Goal: Information Seeking & Learning: Learn about a topic

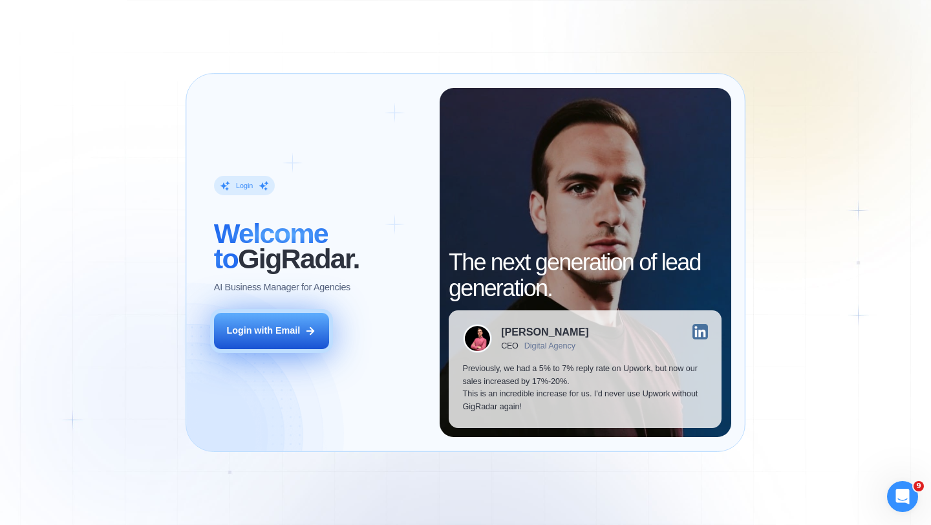
click at [276, 331] on div "Login with Email" at bounding box center [263, 331] width 74 height 13
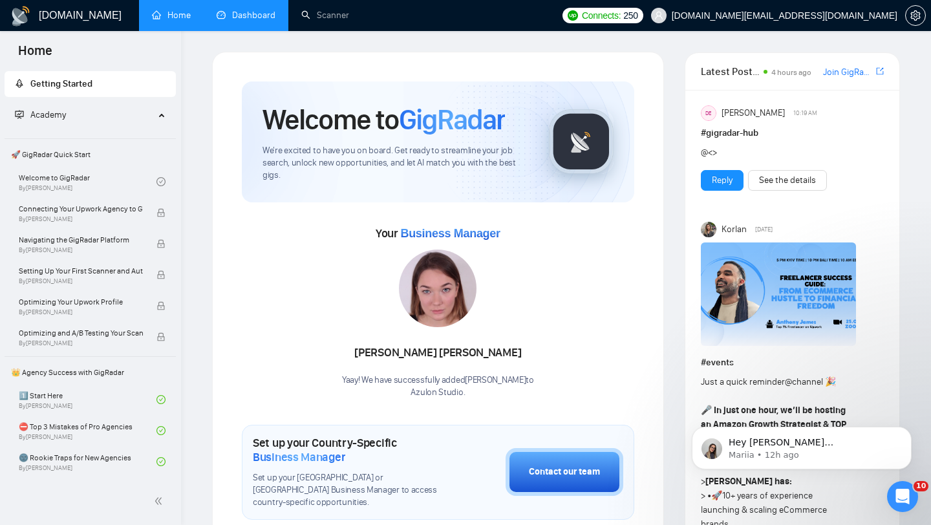
click at [247, 18] on link "Dashboard" at bounding box center [246, 15] width 59 height 11
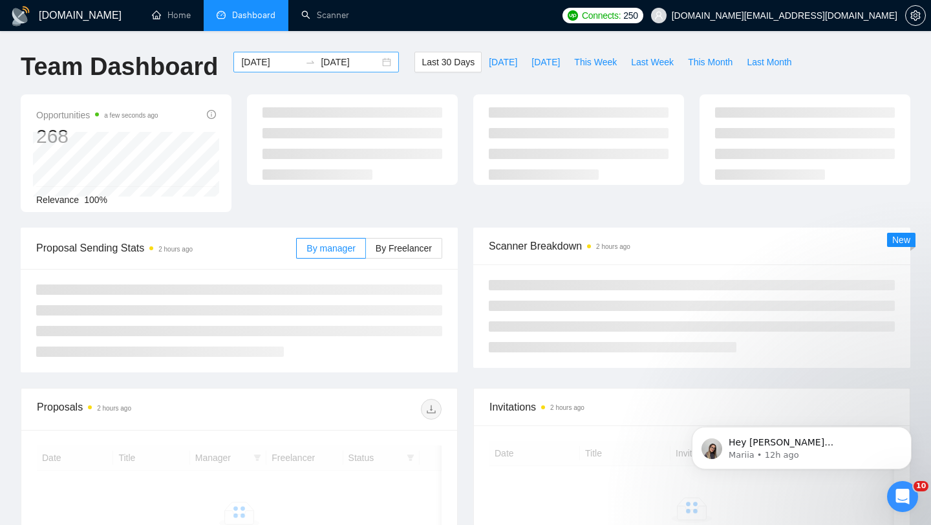
click at [376, 64] on div "2025-08-27 2025-09-26" at bounding box center [317, 62] width 166 height 21
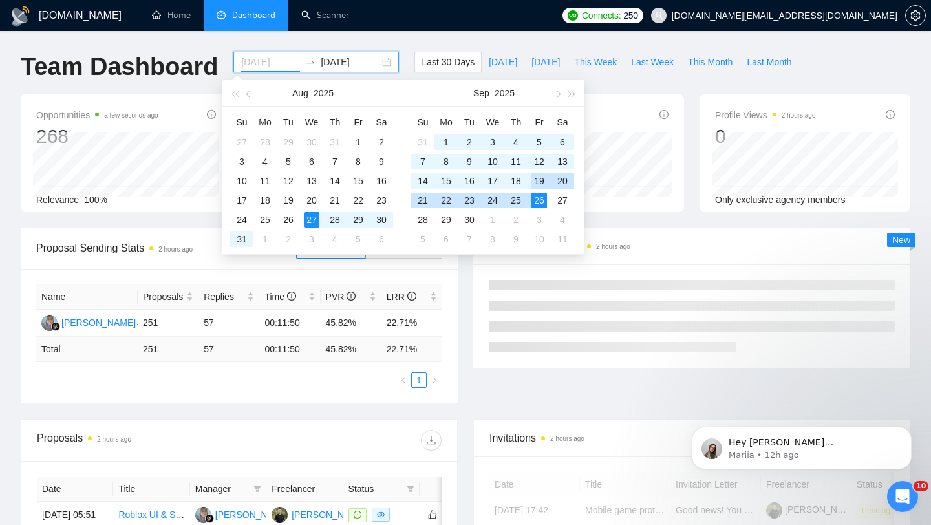
type input "2025-09-19"
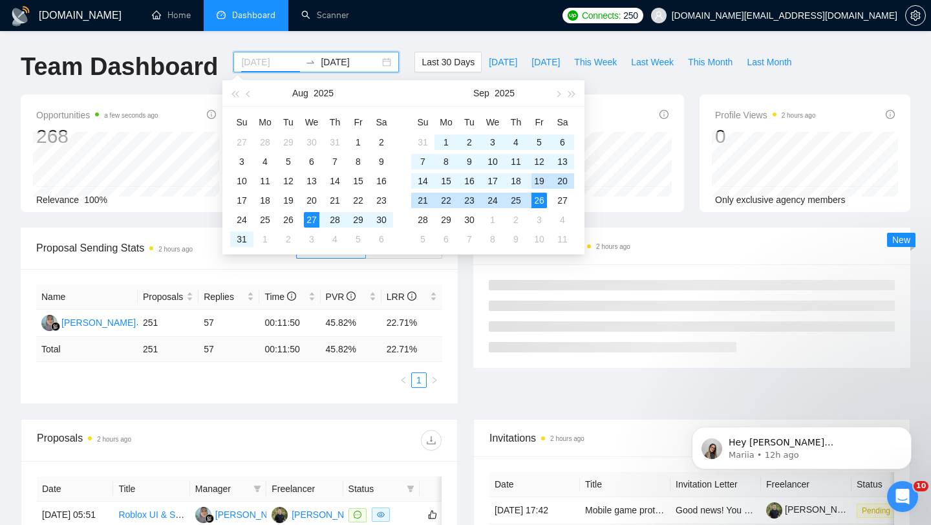
click at [534, 184] on div "19" at bounding box center [540, 181] width 16 height 16
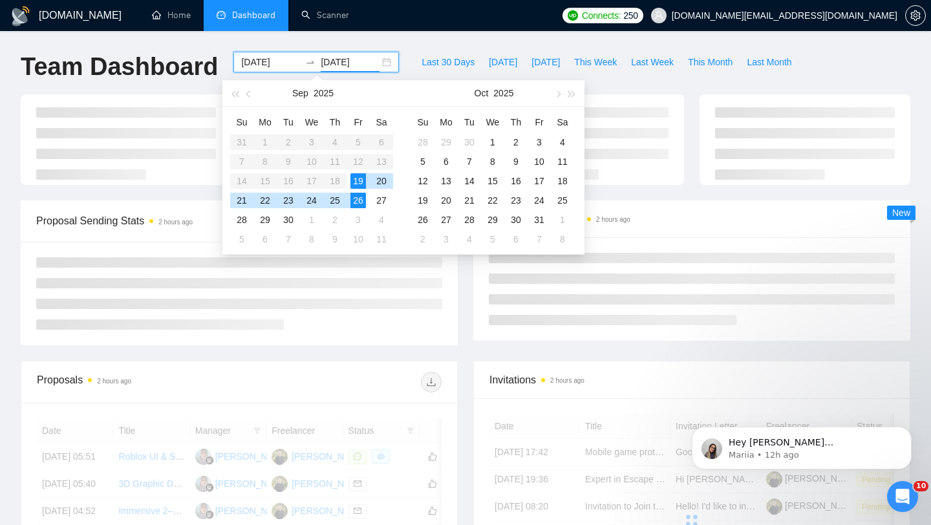
type input "2025-09-26"
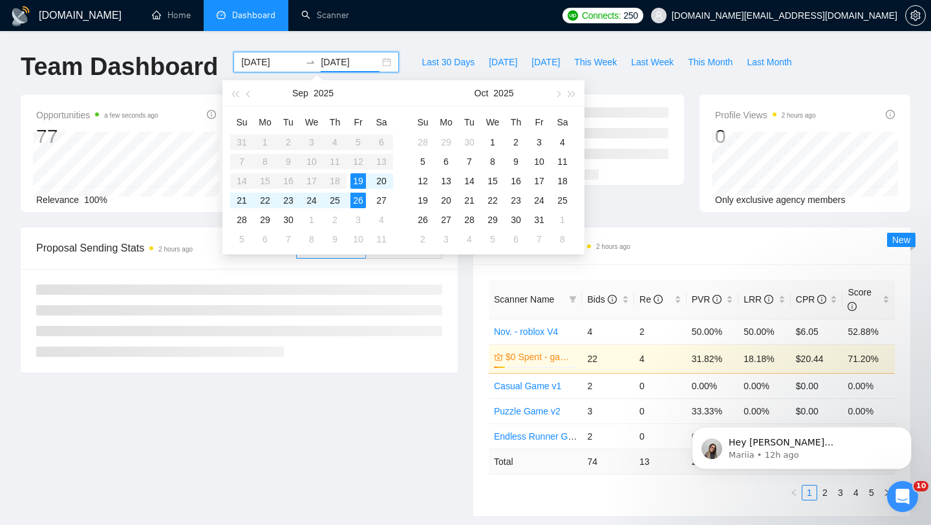
click at [470, 283] on div "Scanner Breakdown 2 hours ago Scanner Name Bids Re PVR LRR CPR Score Nov. - rob…" at bounding box center [692, 372] width 453 height 288
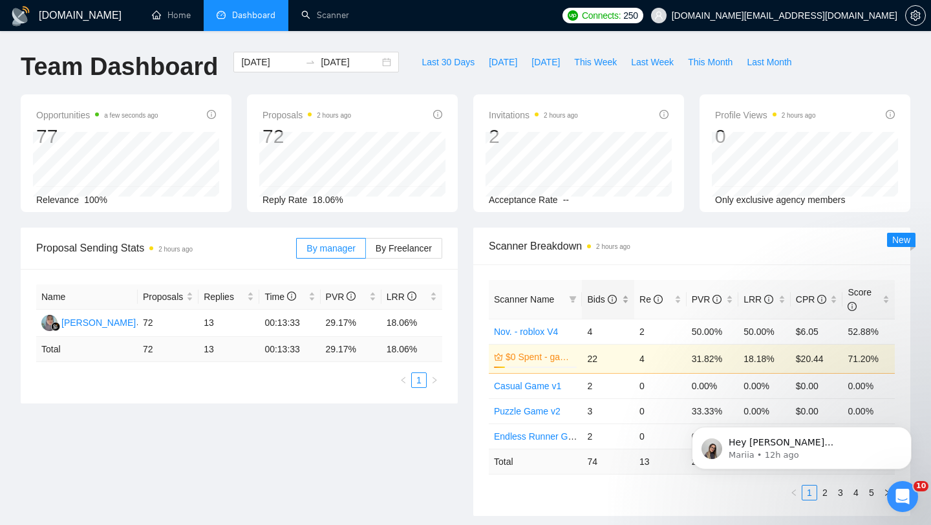
click at [622, 301] on div "Bids" at bounding box center [608, 299] width 42 height 14
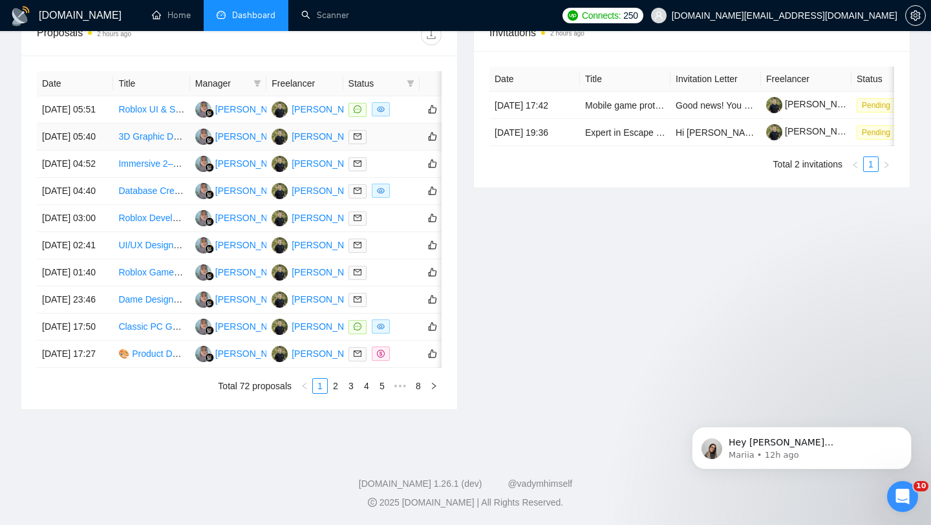
scroll to position [571, 0]
click at [107, 368] on td "25 Sep, 2025 17:27" at bounding box center [75, 354] width 76 height 27
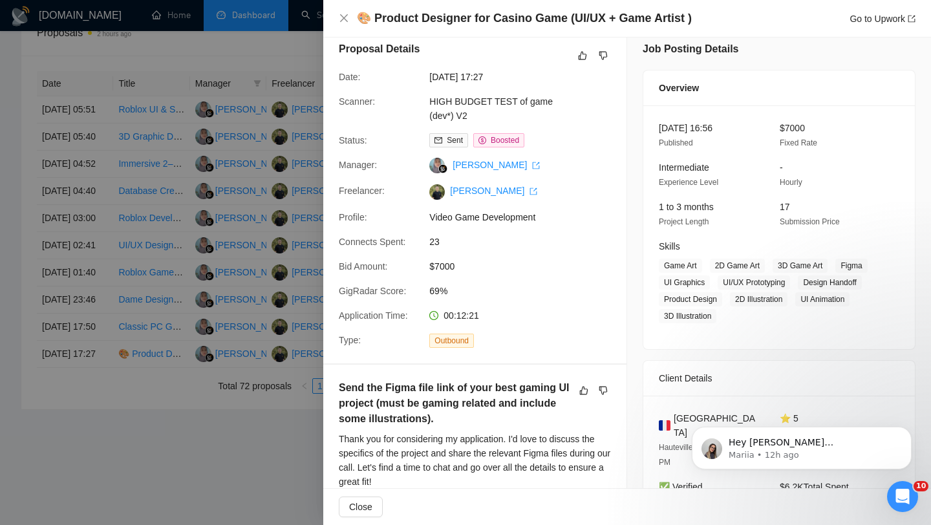
scroll to position [0, 0]
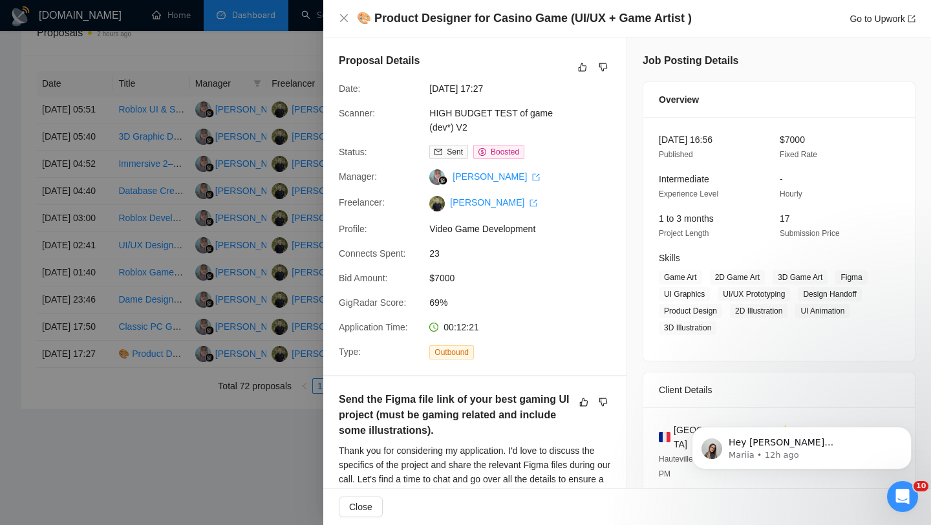
click at [246, 471] on div at bounding box center [465, 262] width 931 height 525
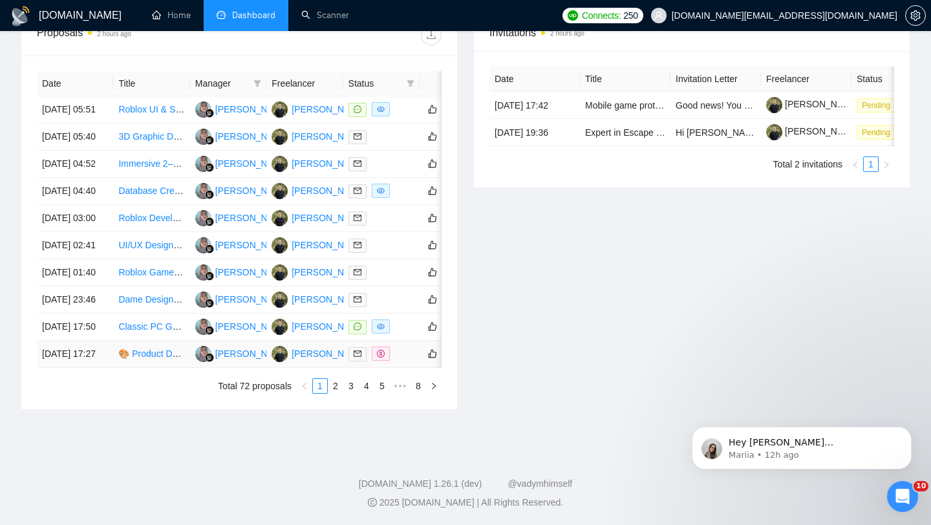
click at [102, 358] on td "25 Sep, 2025 17:27" at bounding box center [75, 354] width 76 height 27
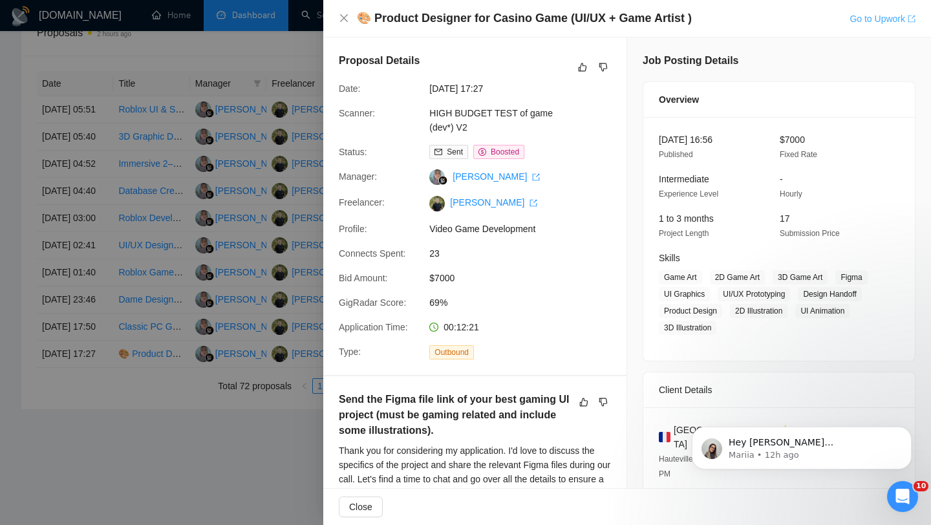
click at [867, 18] on link "Go to Upwork" at bounding box center [883, 19] width 66 height 10
click at [155, 485] on div at bounding box center [465, 262] width 931 height 525
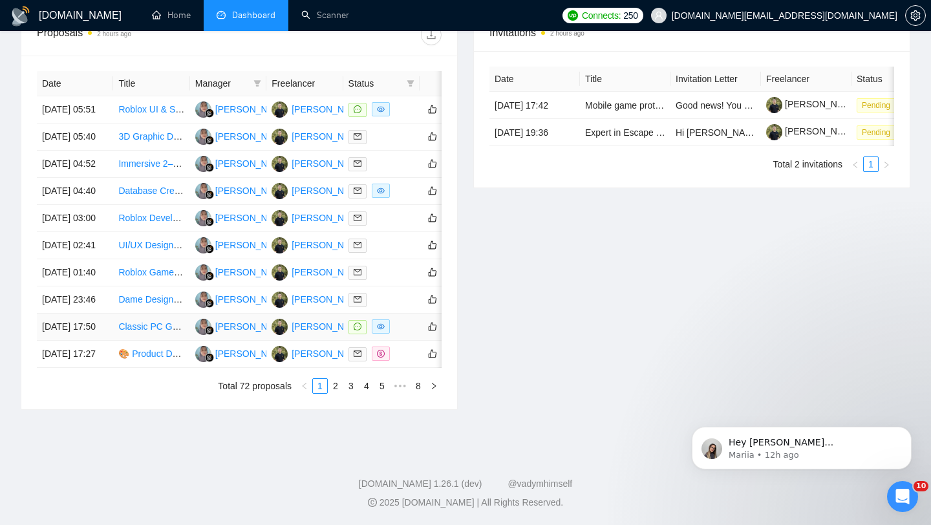
click at [80, 314] on td "25 Sep, 2025 17:50" at bounding box center [75, 327] width 76 height 27
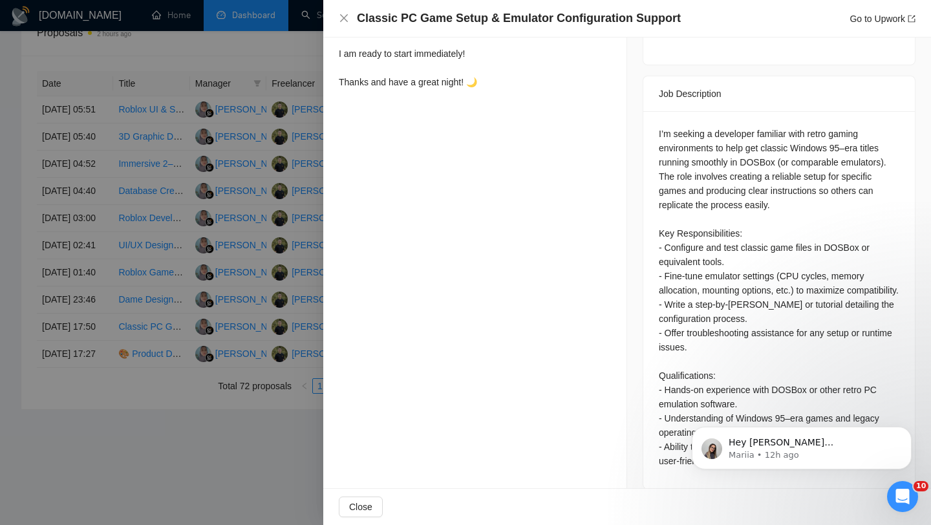
scroll to position [641, 0]
click at [64, 467] on div at bounding box center [465, 262] width 931 height 525
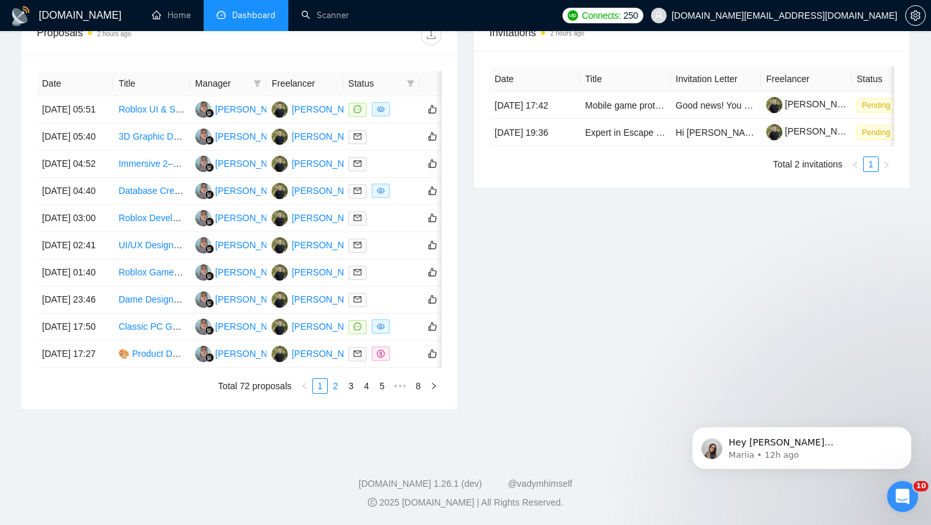
click at [334, 389] on link "2" at bounding box center [336, 386] width 14 height 14
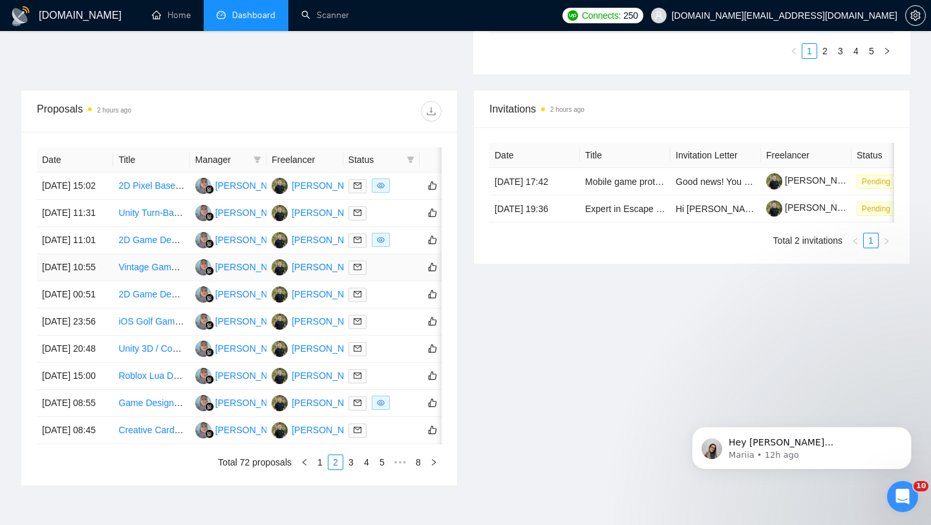
scroll to position [641, 0]
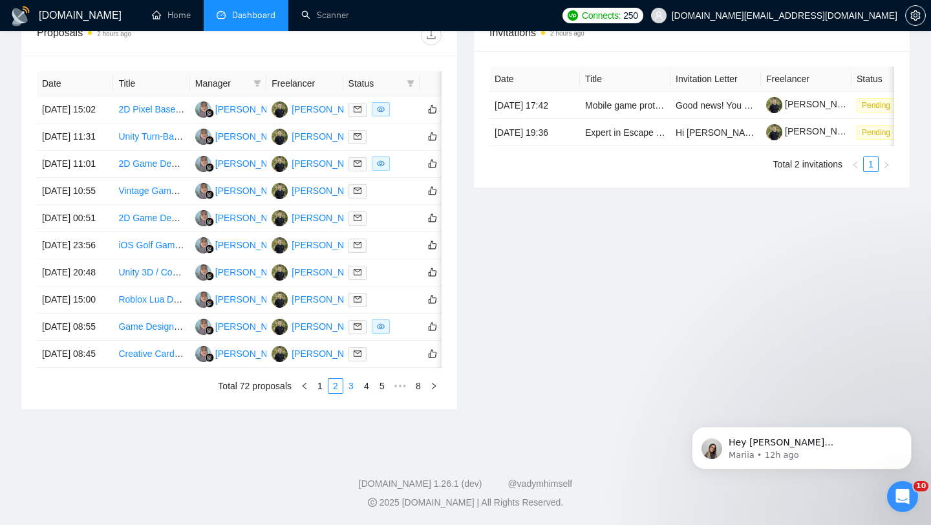
click at [347, 385] on link "3" at bounding box center [351, 386] width 14 height 14
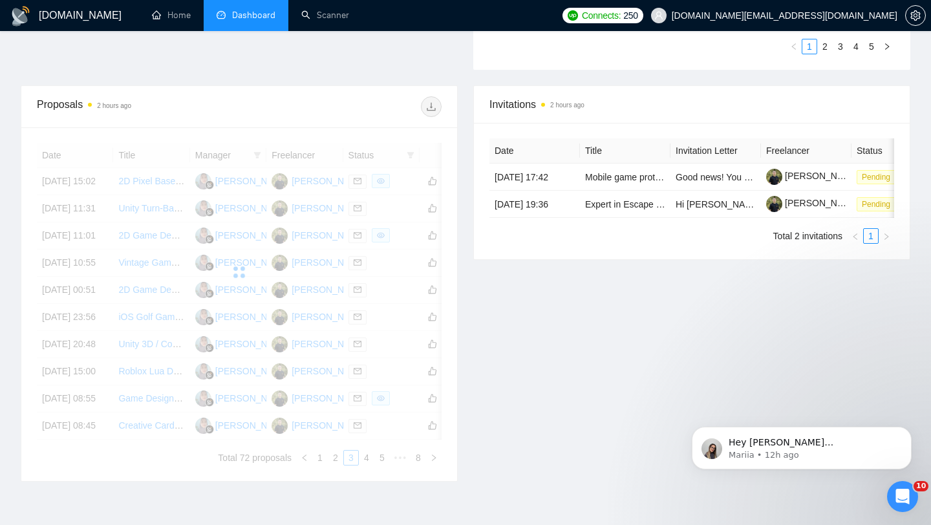
scroll to position [445, 0]
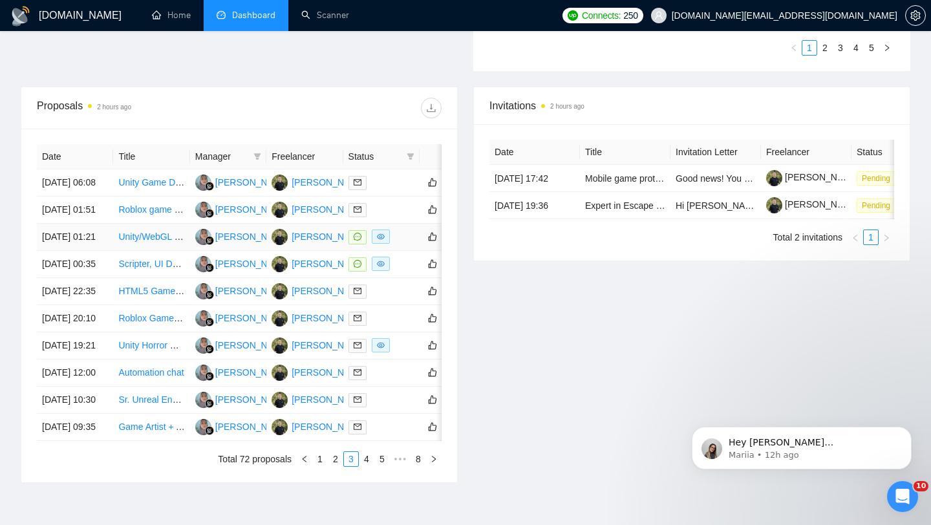
click at [92, 251] on td "24 Sep, 2025 01:21" at bounding box center [75, 237] width 76 height 27
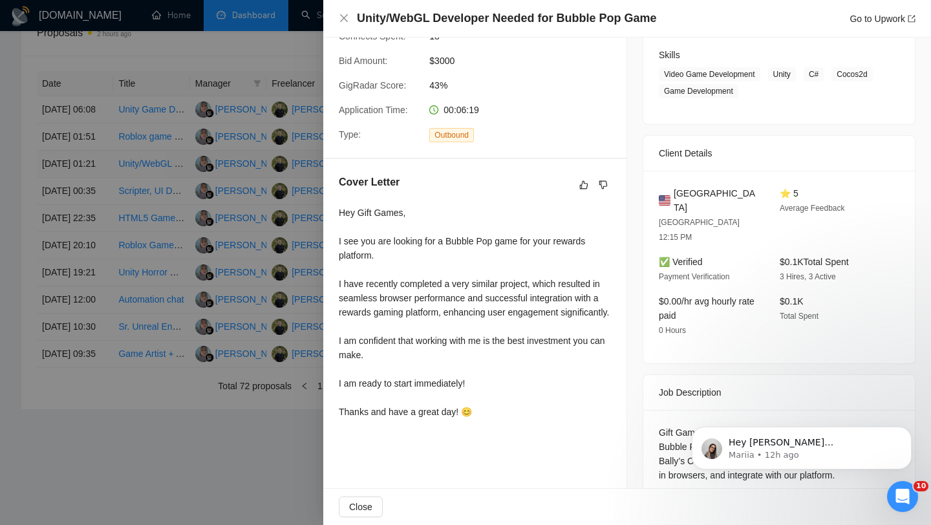
scroll to position [545, 0]
click at [82, 309] on div at bounding box center [465, 262] width 931 height 525
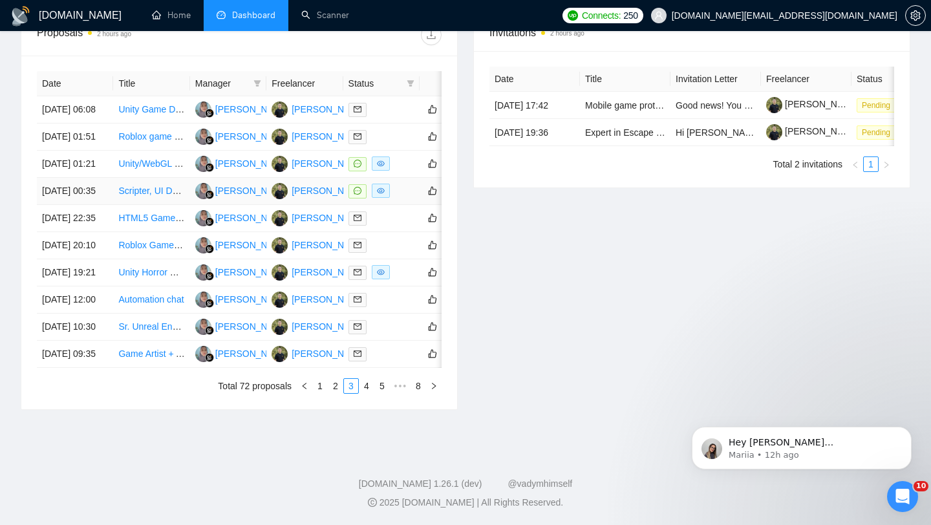
click at [109, 205] on td "24 Sep, 2025 00:35" at bounding box center [75, 191] width 76 height 27
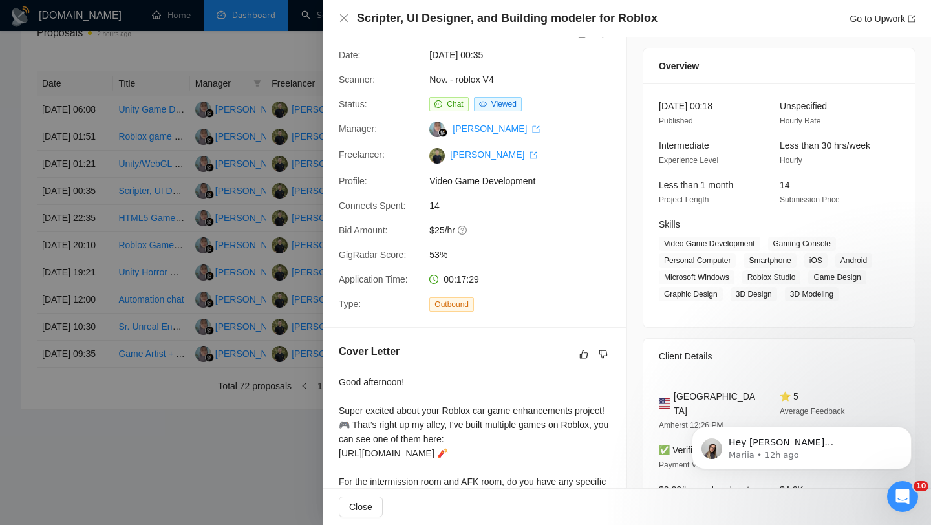
scroll to position [27, 0]
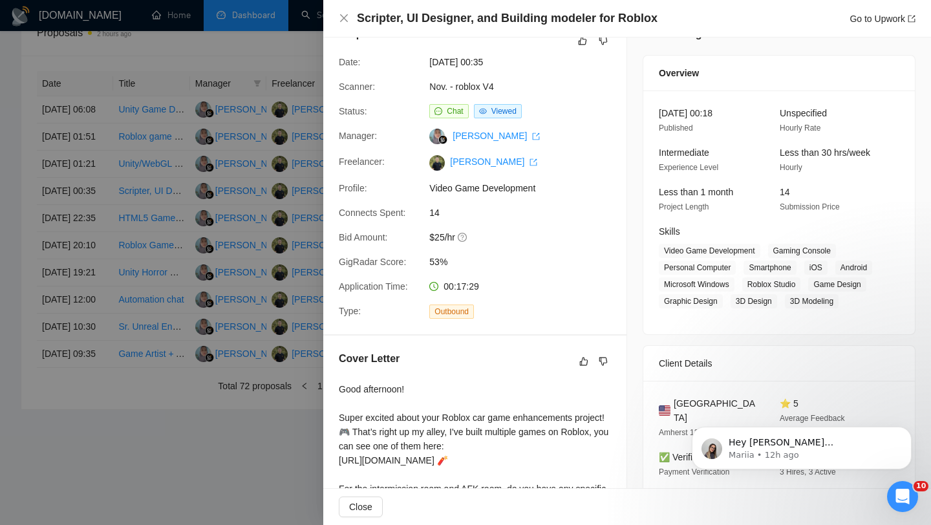
click at [107, 452] on div at bounding box center [465, 262] width 931 height 525
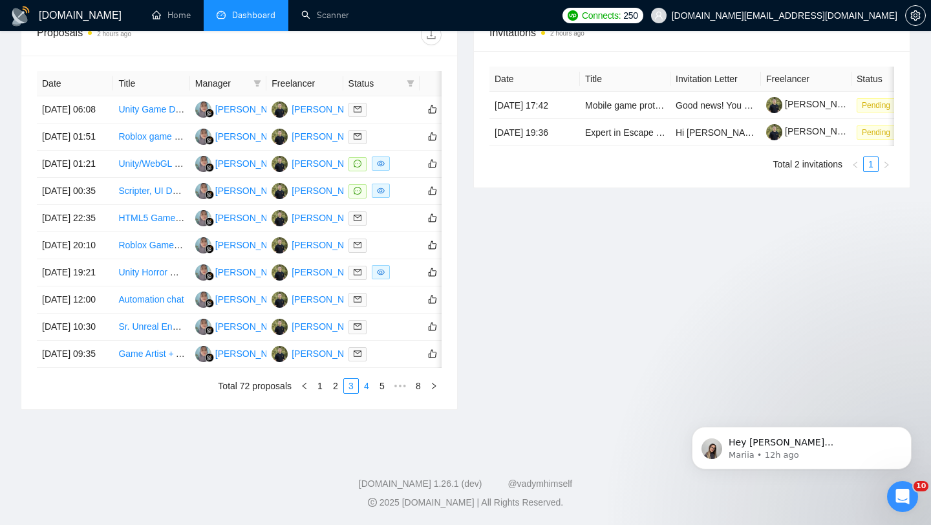
click at [365, 393] on link "4" at bounding box center [367, 386] width 14 height 14
click at [96, 96] on td "23 Sep, 2025 09:20" at bounding box center [75, 109] width 76 height 27
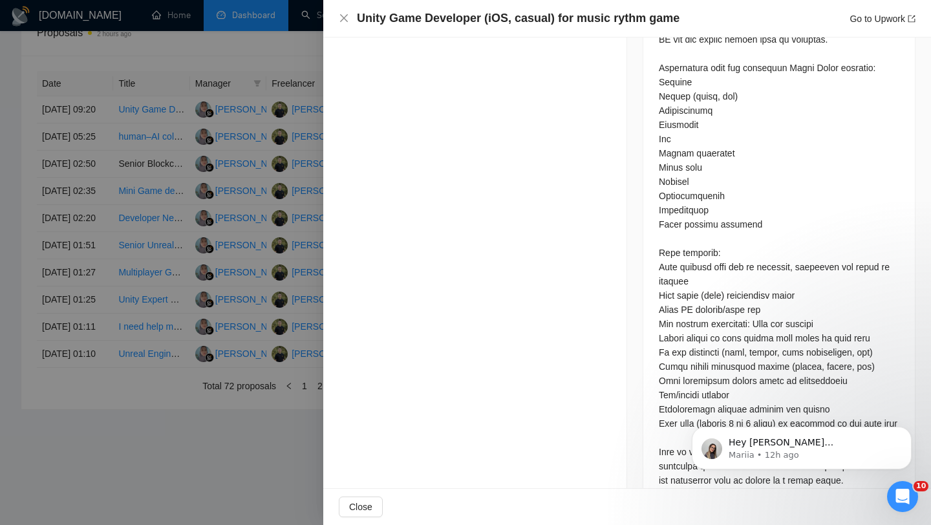
scroll to position [756, 0]
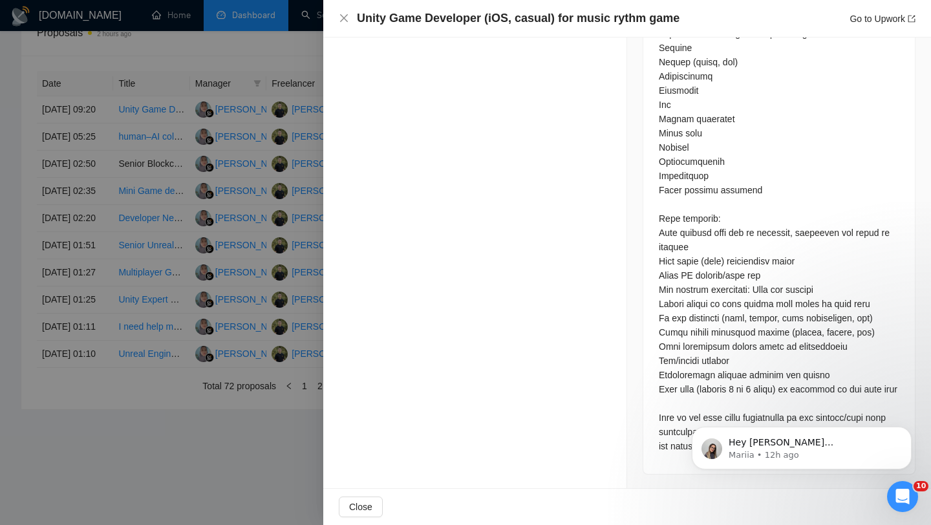
click at [219, 478] on div at bounding box center [465, 262] width 931 height 525
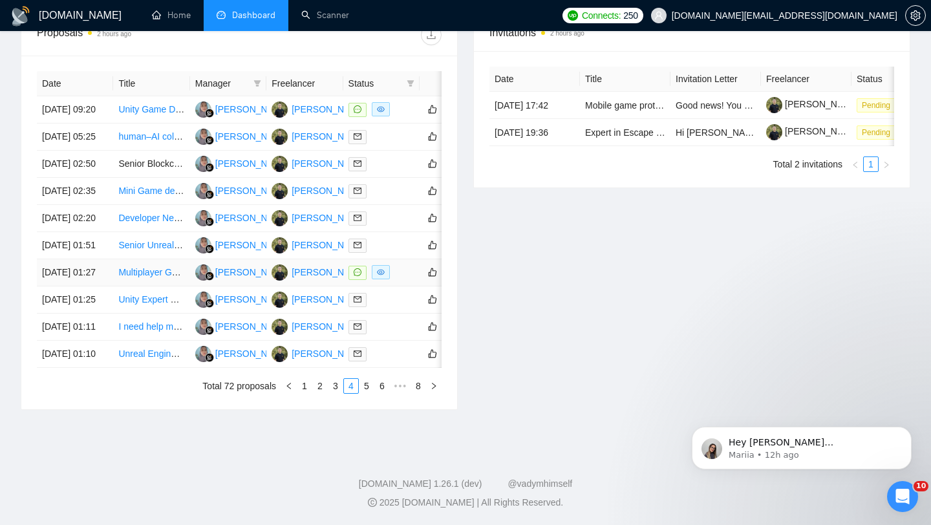
click at [103, 287] on td "23 Sep, 2025 01:27" at bounding box center [75, 272] width 76 height 27
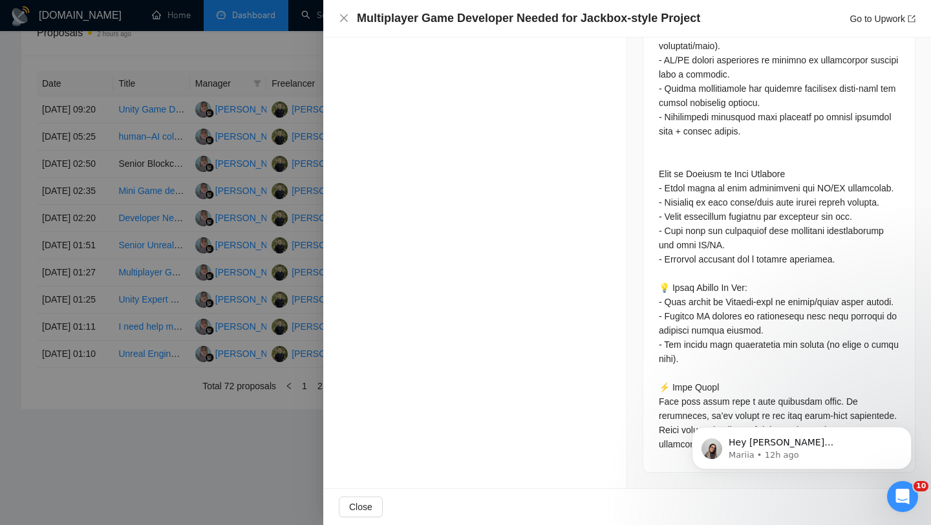
scroll to position [1285, 0]
click at [111, 292] on div at bounding box center [465, 262] width 931 height 525
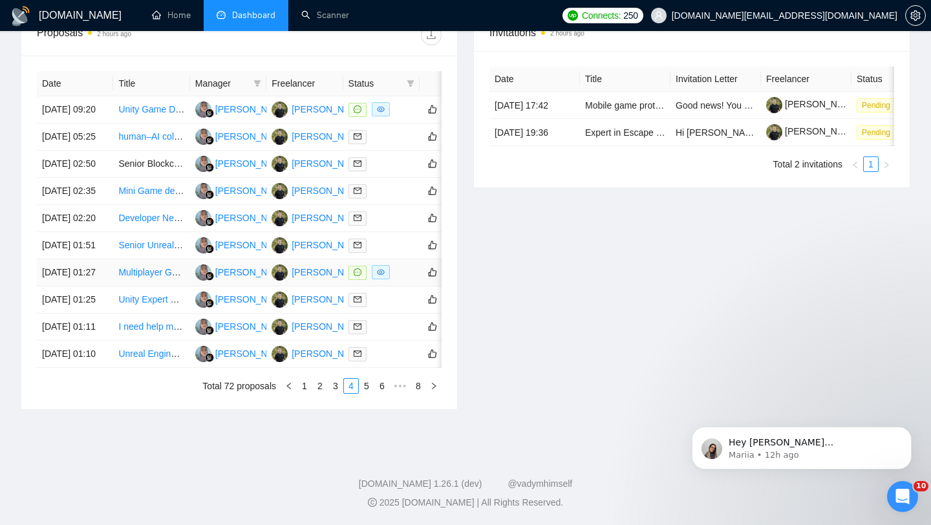
click at [106, 287] on td "23 Sep, 2025 01:27" at bounding box center [75, 272] width 76 height 27
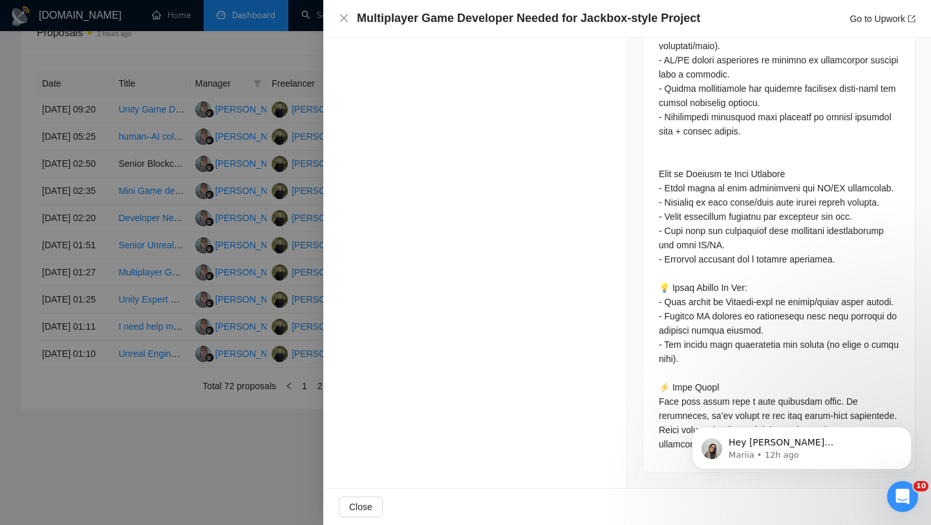
click at [92, 485] on div at bounding box center [465, 262] width 931 height 525
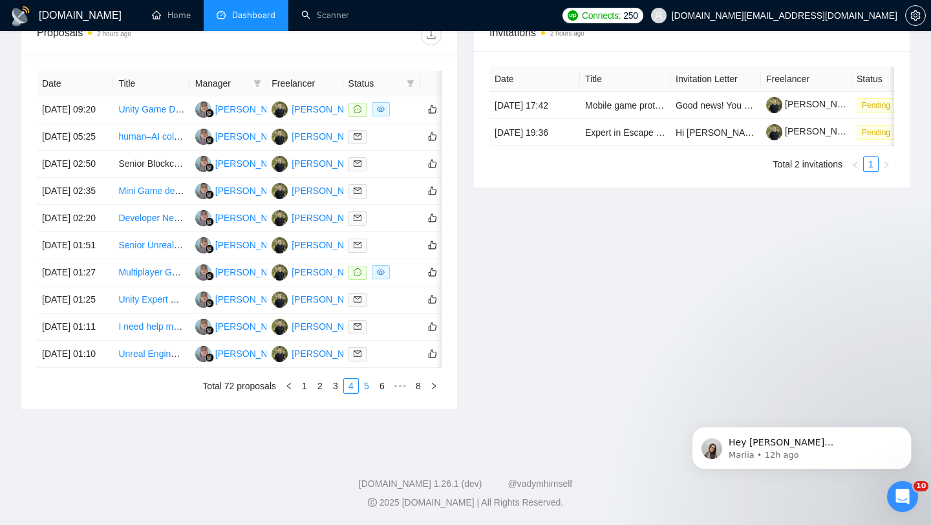
click at [369, 393] on link "5" at bounding box center [367, 386] width 14 height 14
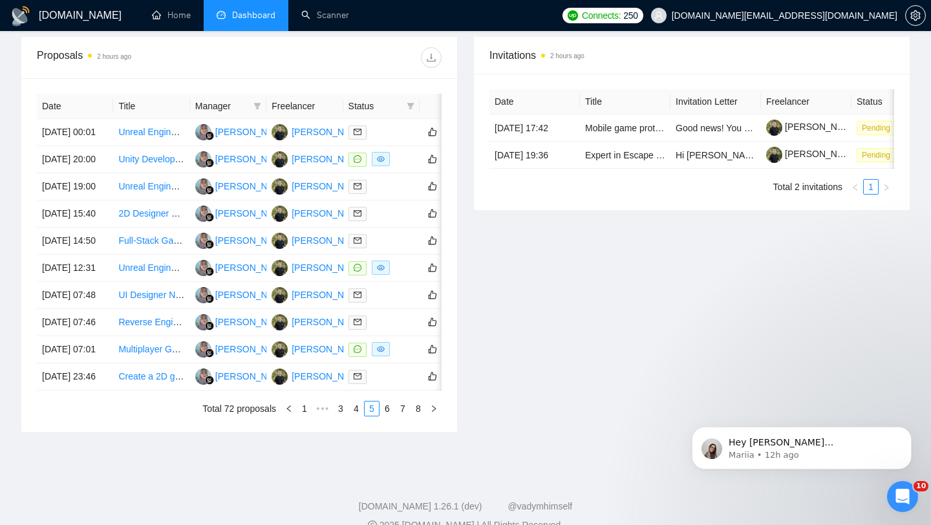
scroll to position [488, 0]
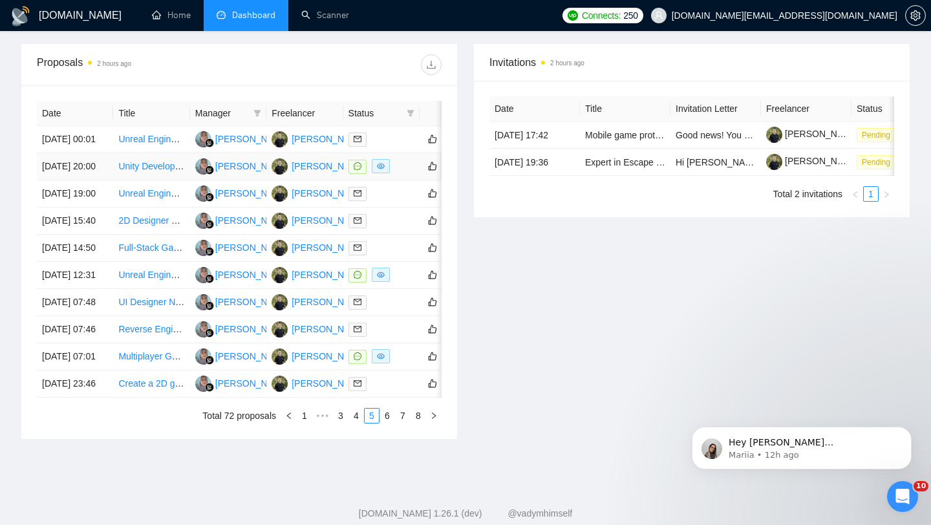
click at [86, 180] on td "22 Sep, 2025 20:00" at bounding box center [75, 166] width 76 height 27
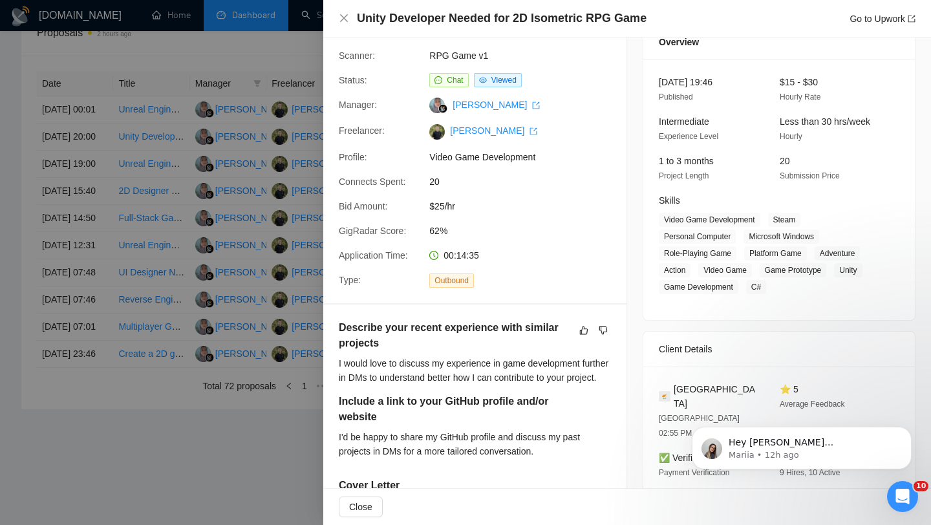
scroll to position [17, 0]
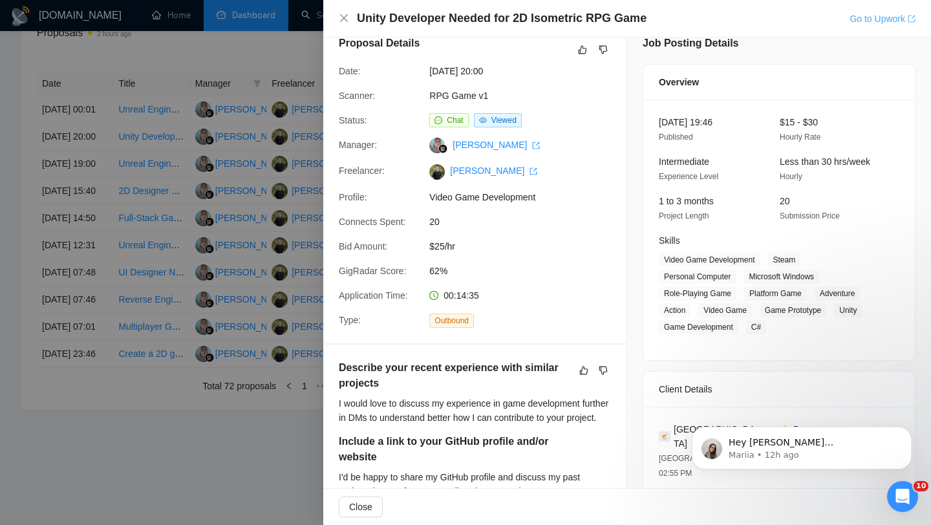
click at [857, 19] on link "Go to Upwork" at bounding box center [883, 19] width 66 height 10
click at [343, 17] on icon "close" at bounding box center [344, 18] width 8 height 8
